Goal: Task Accomplishment & Management: Manage account settings

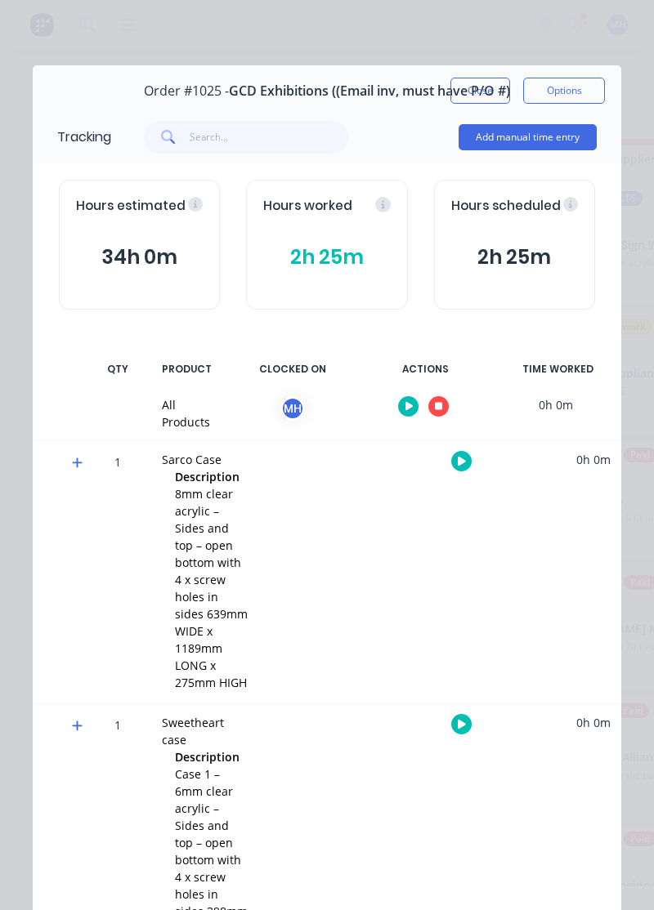
scroll to position [58, 0]
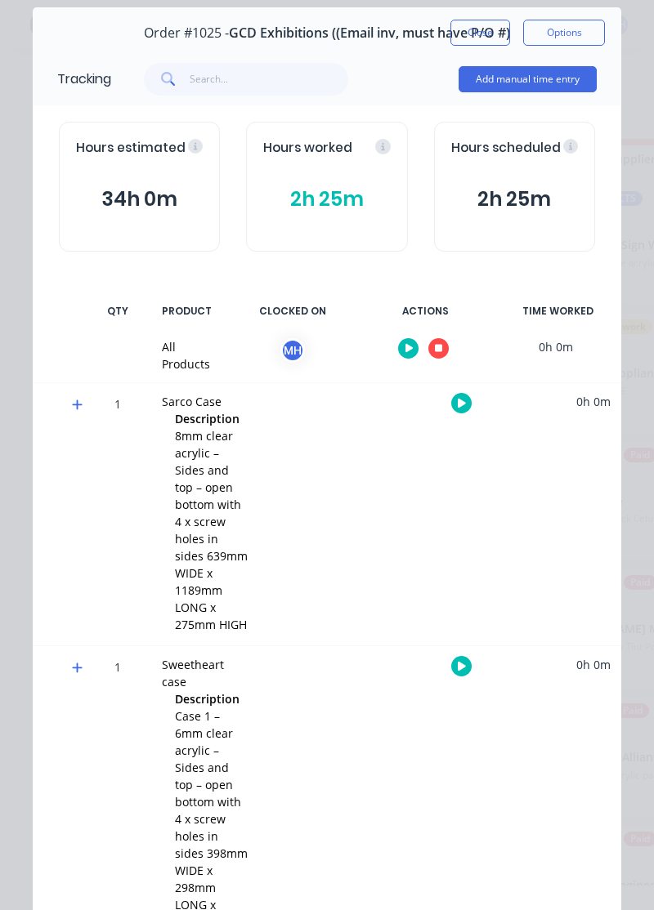
click at [443, 345] on button "button" at bounding box center [438, 348] width 20 height 20
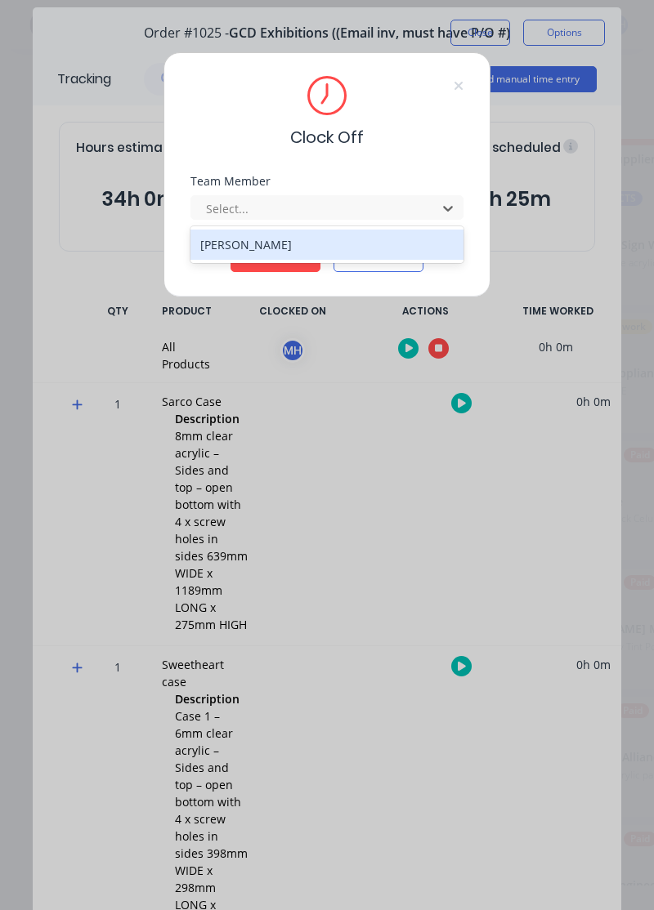
click at [337, 240] on div "[PERSON_NAME]" at bounding box center [327, 245] width 274 height 30
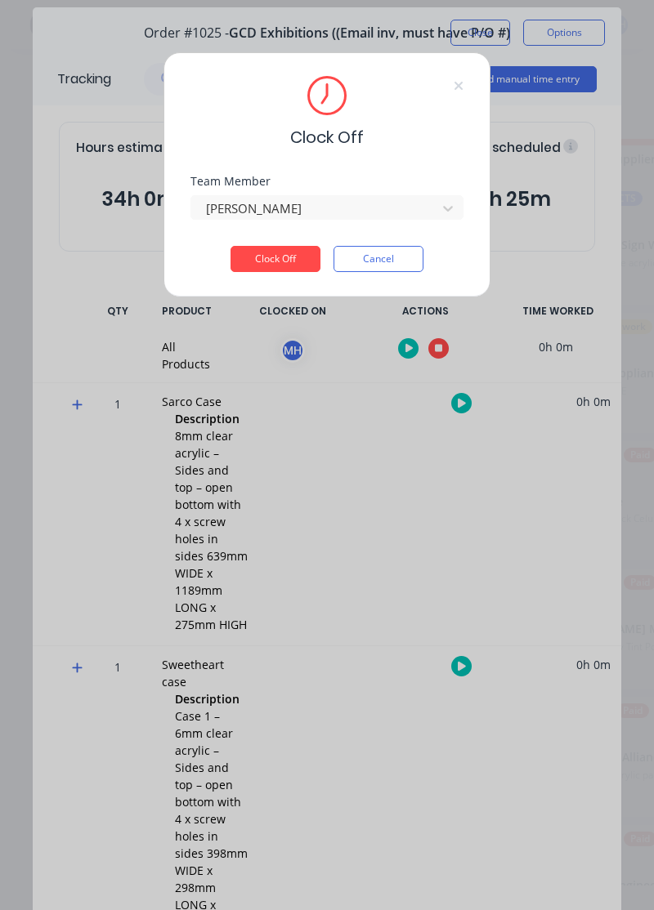
click at [295, 258] on button "Clock Off" at bounding box center [275, 259] width 90 height 26
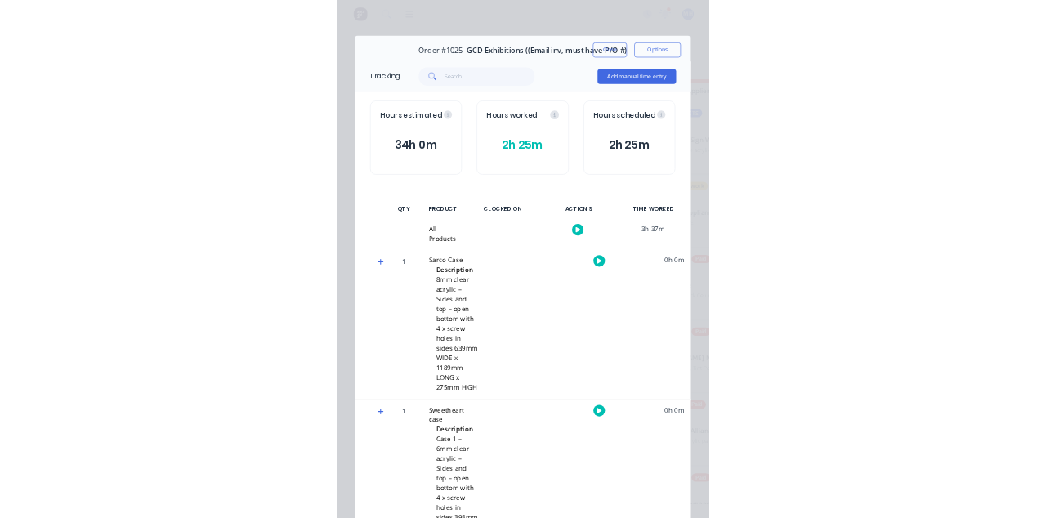
scroll to position [0, 0]
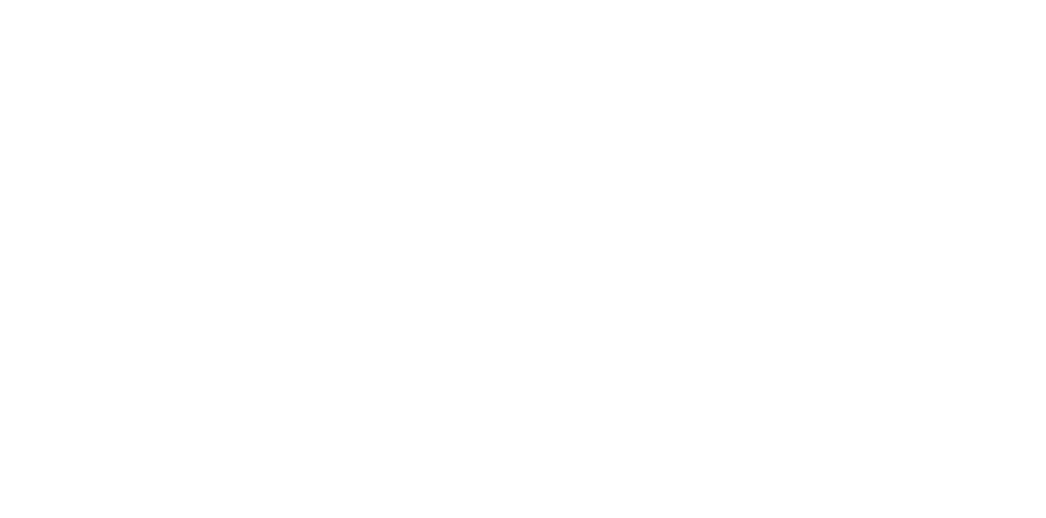
click at [653, 94] on button "Close" at bounding box center [845, 91] width 60 height 26
click at [1045, 113] on div "Order details Collaborate Checklists 0/0 Tracking Linked Orders Timeline Order …" at bounding box center [523, 259] width 1046 height 518
click at [874, 91] on button "Close" at bounding box center [845, 91] width 60 height 26
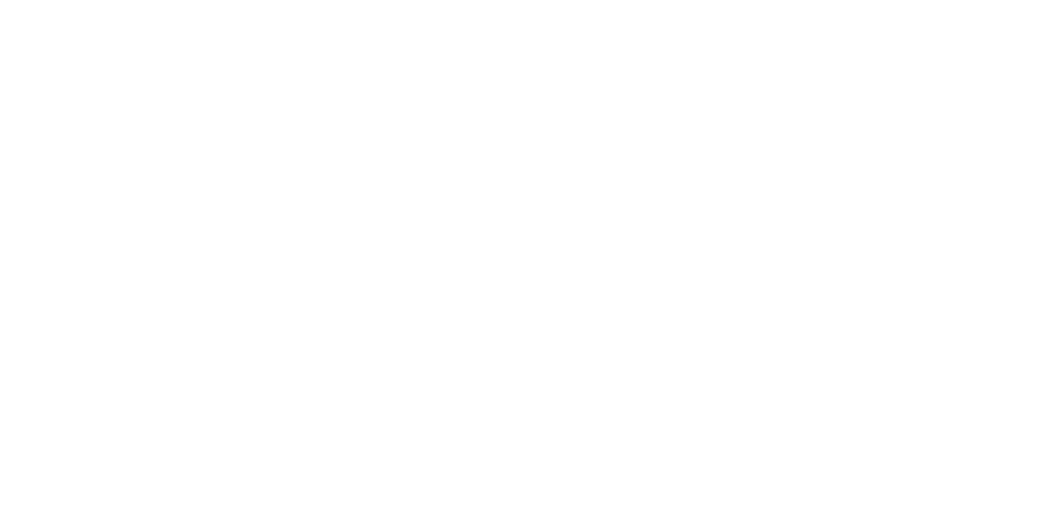
scroll to position [0, 0]
click at [151, 221] on div "Tracking" at bounding box center [128, 224] width 45 height 15
click at [874, 95] on button "Close" at bounding box center [845, 91] width 60 height 26
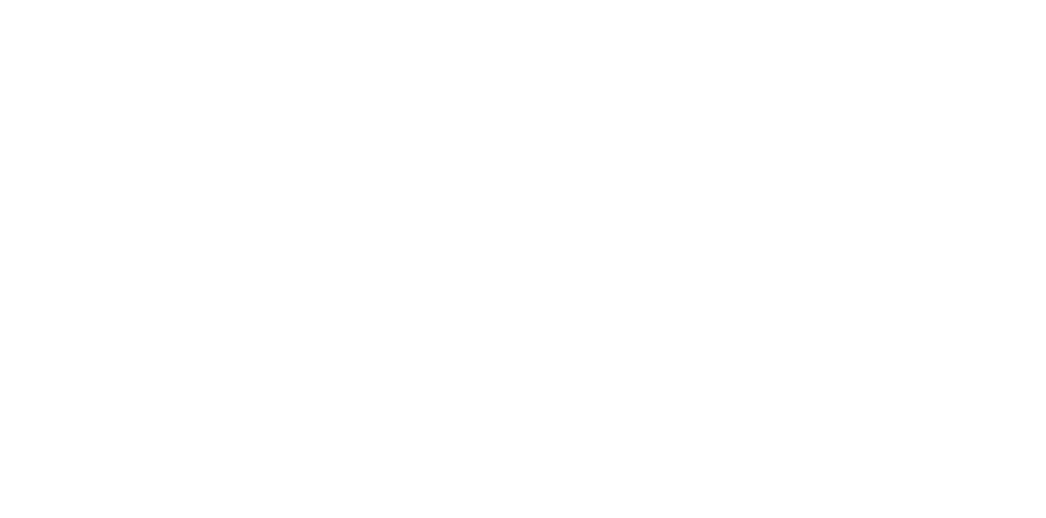
click at [217, 232] on button "Tracking" at bounding box center [138, 224] width 155 height 41
click at [217, 154] on button "Collaborate" at bounding box center [138, 143] width 155 height 41
click at [217, 240] on button "Tracking" at bounding box center [138, 224] width 155 height 41
click at [674, 461] on icon "button" at bounding box center [670, 461] width 8 height 9
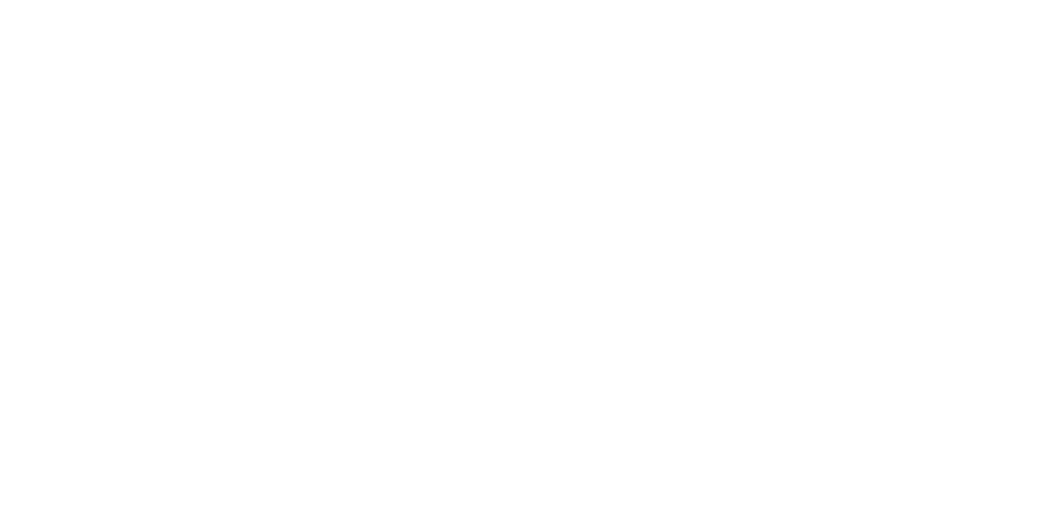
type input "m"
click at [516, 258] on button "Clock On" at bounding box center [472, 259] width 90 height 26
click at [217, 158] on button "Collaborate" at bounding box center [138, 143] width 155 height 41
click at [393, 299] on div at bounding box center [366, 306] width 54 height 54
